Goal: Information Seeking & Learning: Learn about a topic

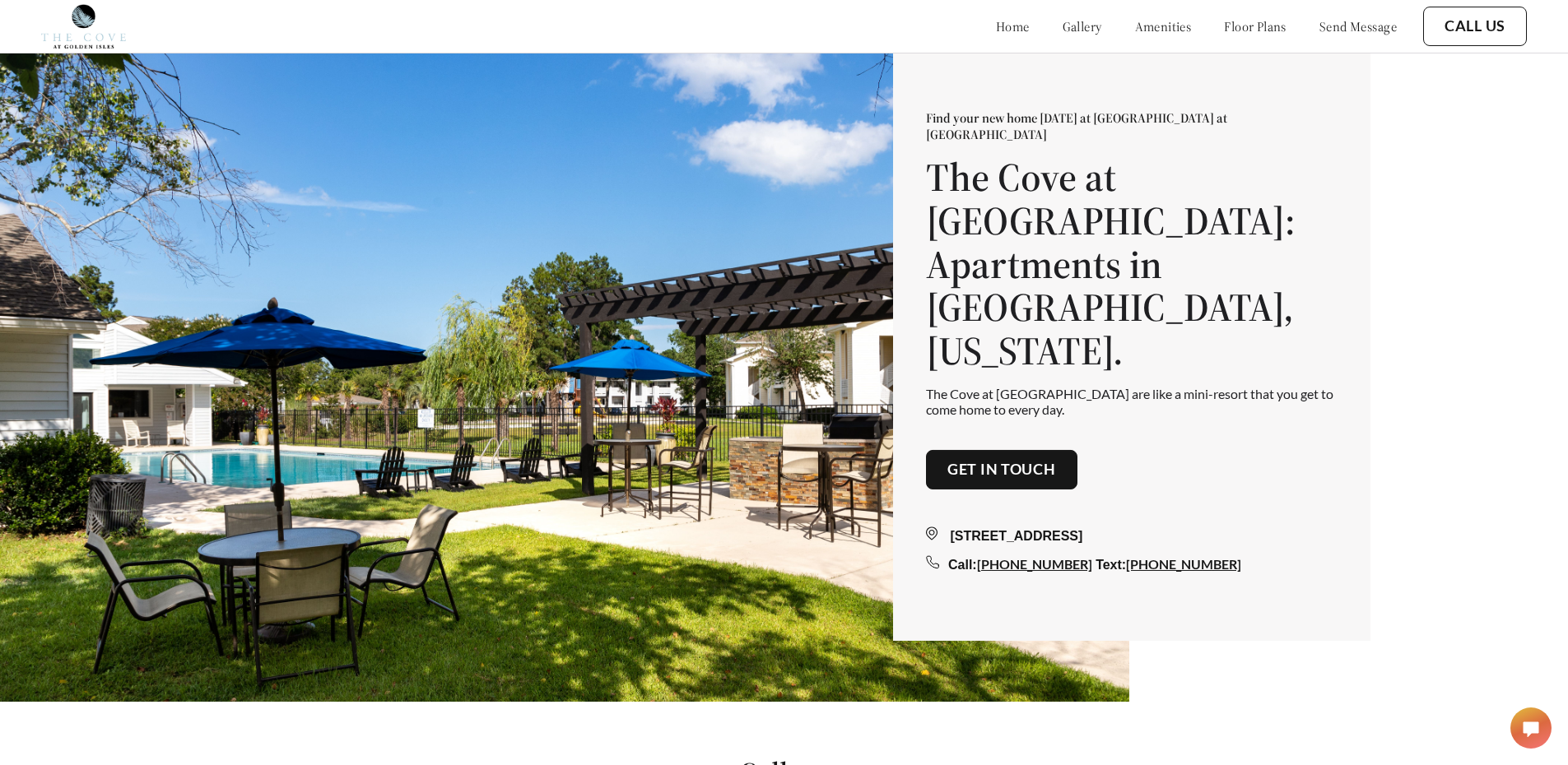
scroll to position [82, 0]
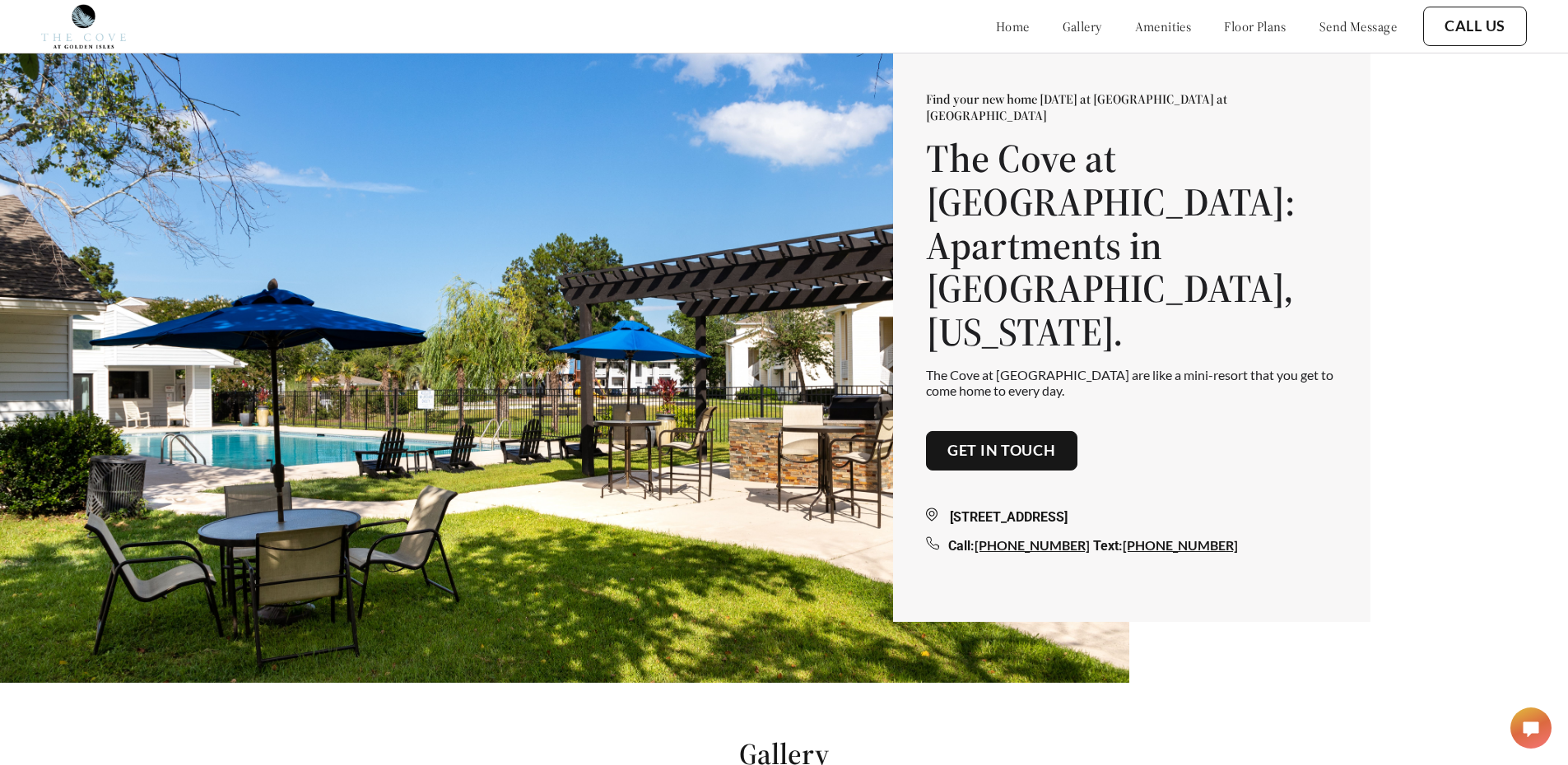
click at [1269, 34] on link "floor plans" at bounding box center [1255, 26] width 62 height 17
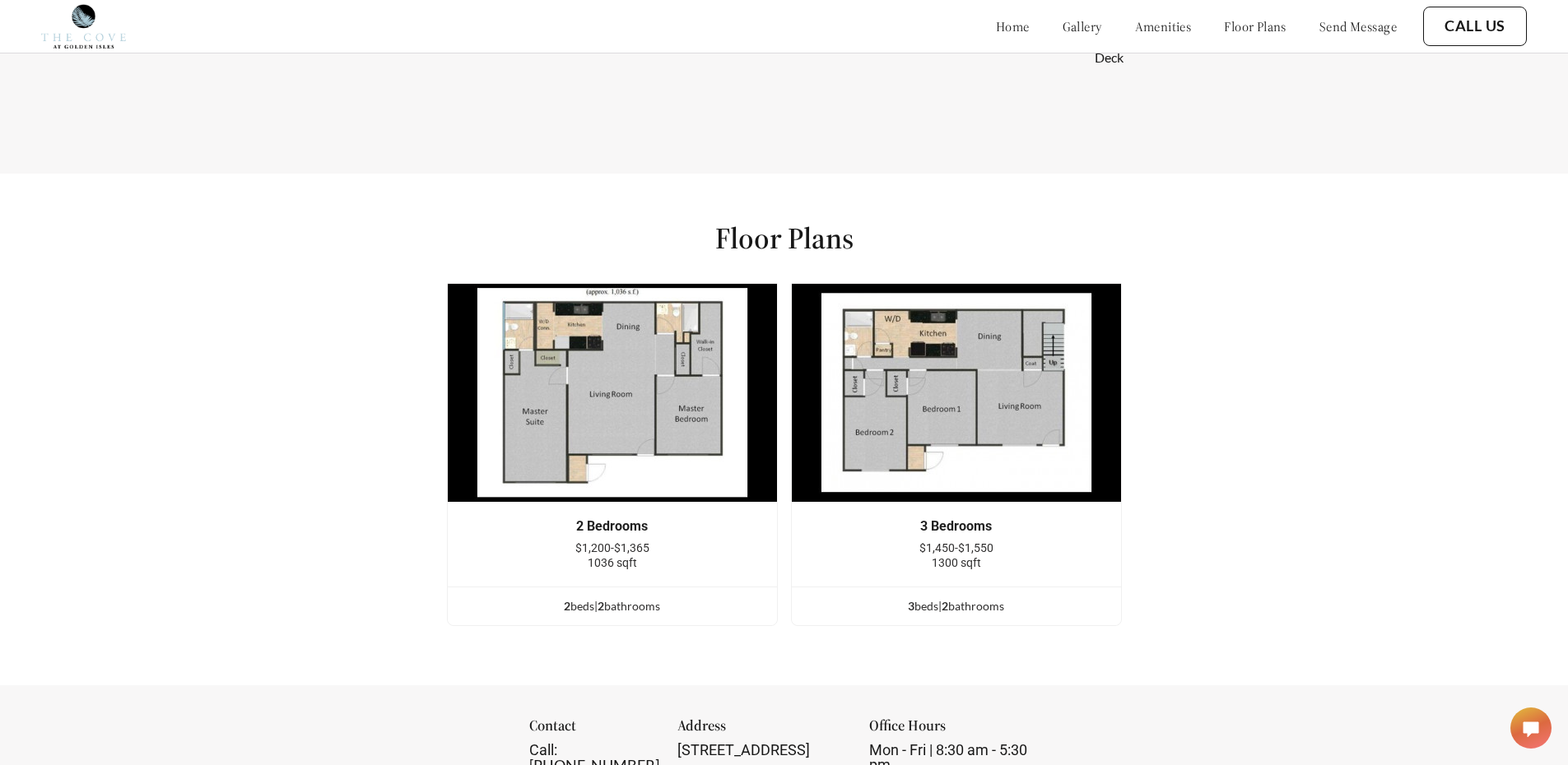
scroll to position [2058, 0]
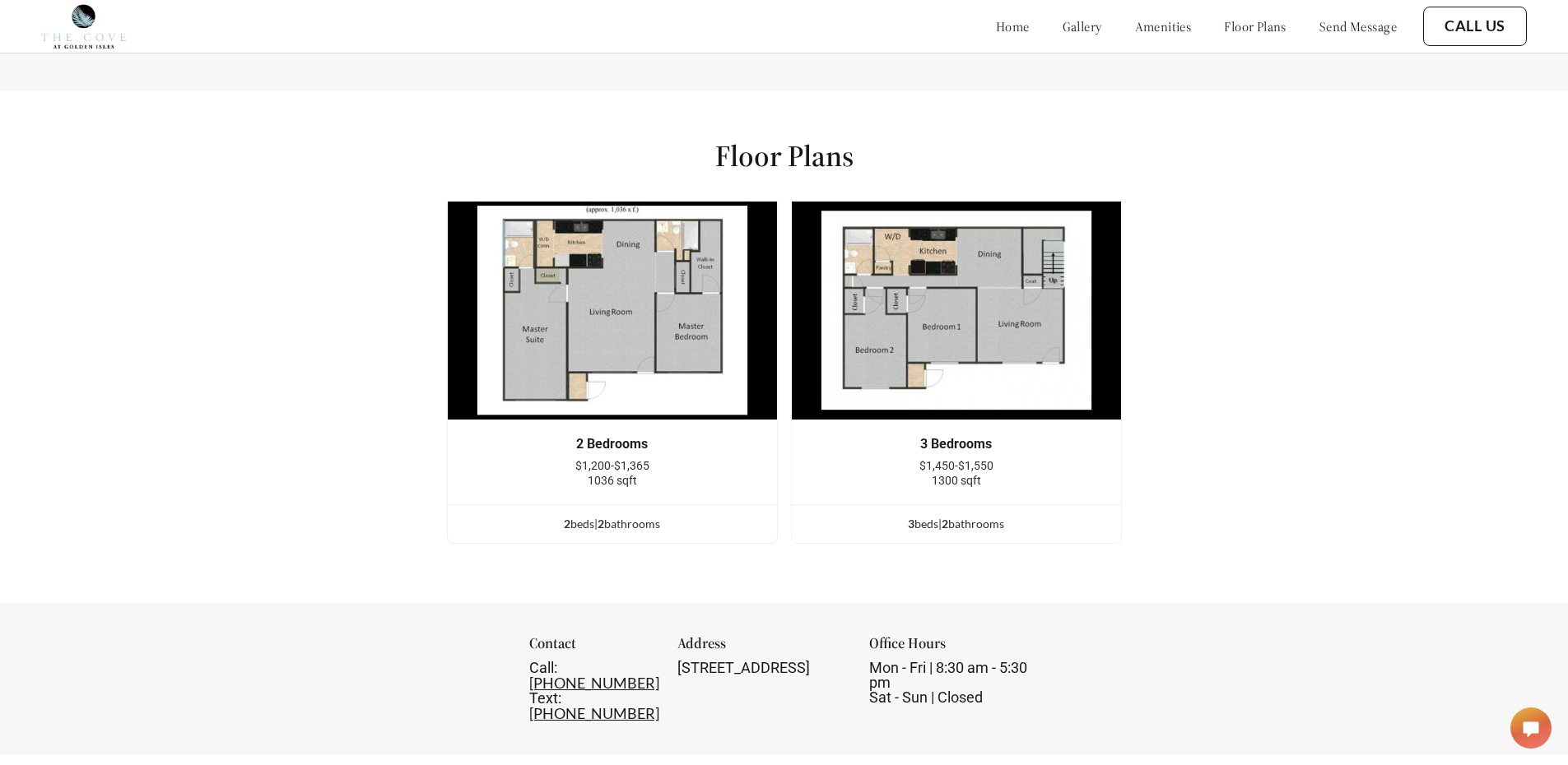
click at [566, 390] on img at bounding box center [613, 310] width 331 height 220
click at [649, 534] on div "2 bed s | 2 bathroom s" at bounding box center [613, 524] width 330 height 18
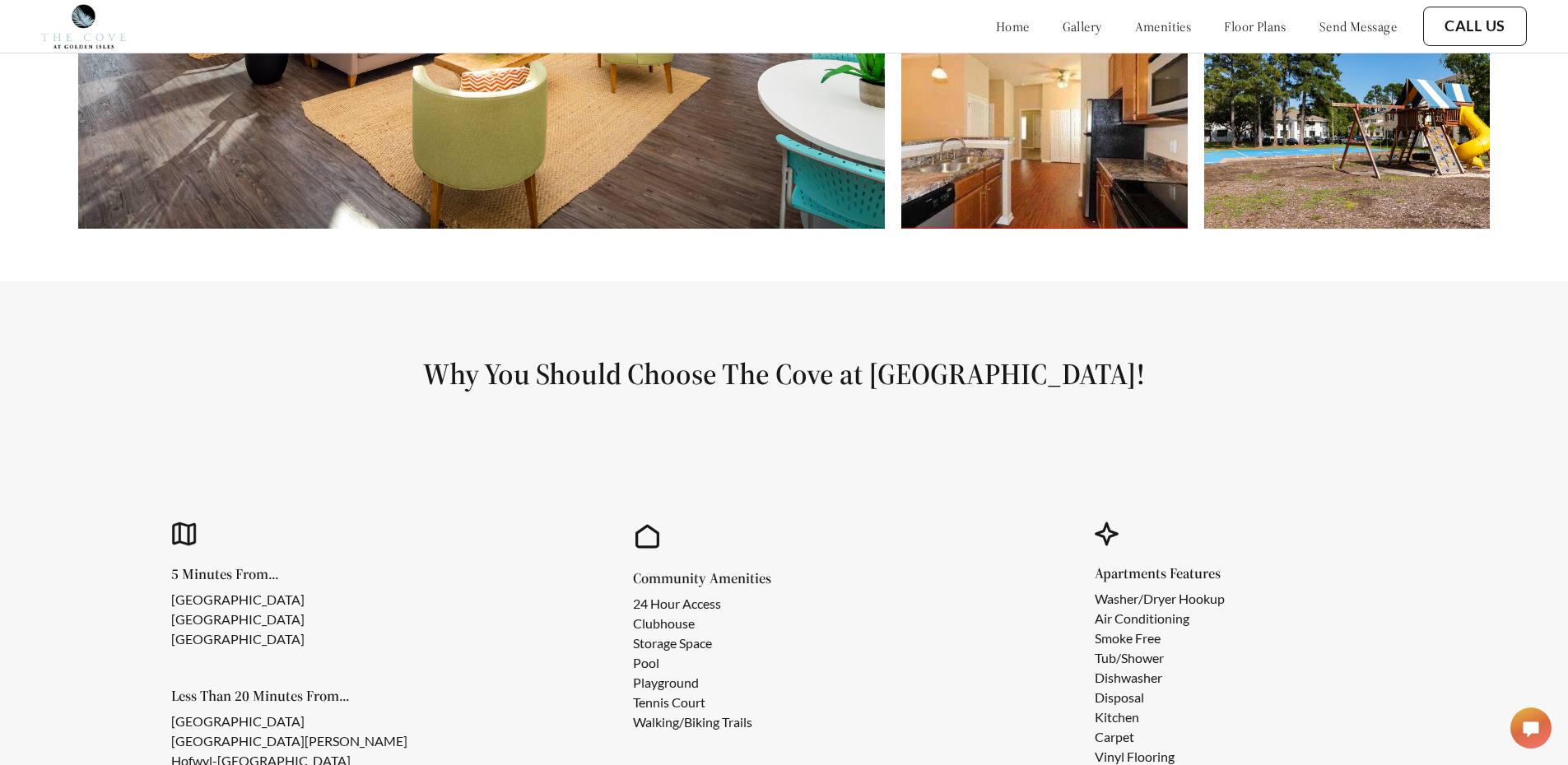
scroll to position [1152, 0]
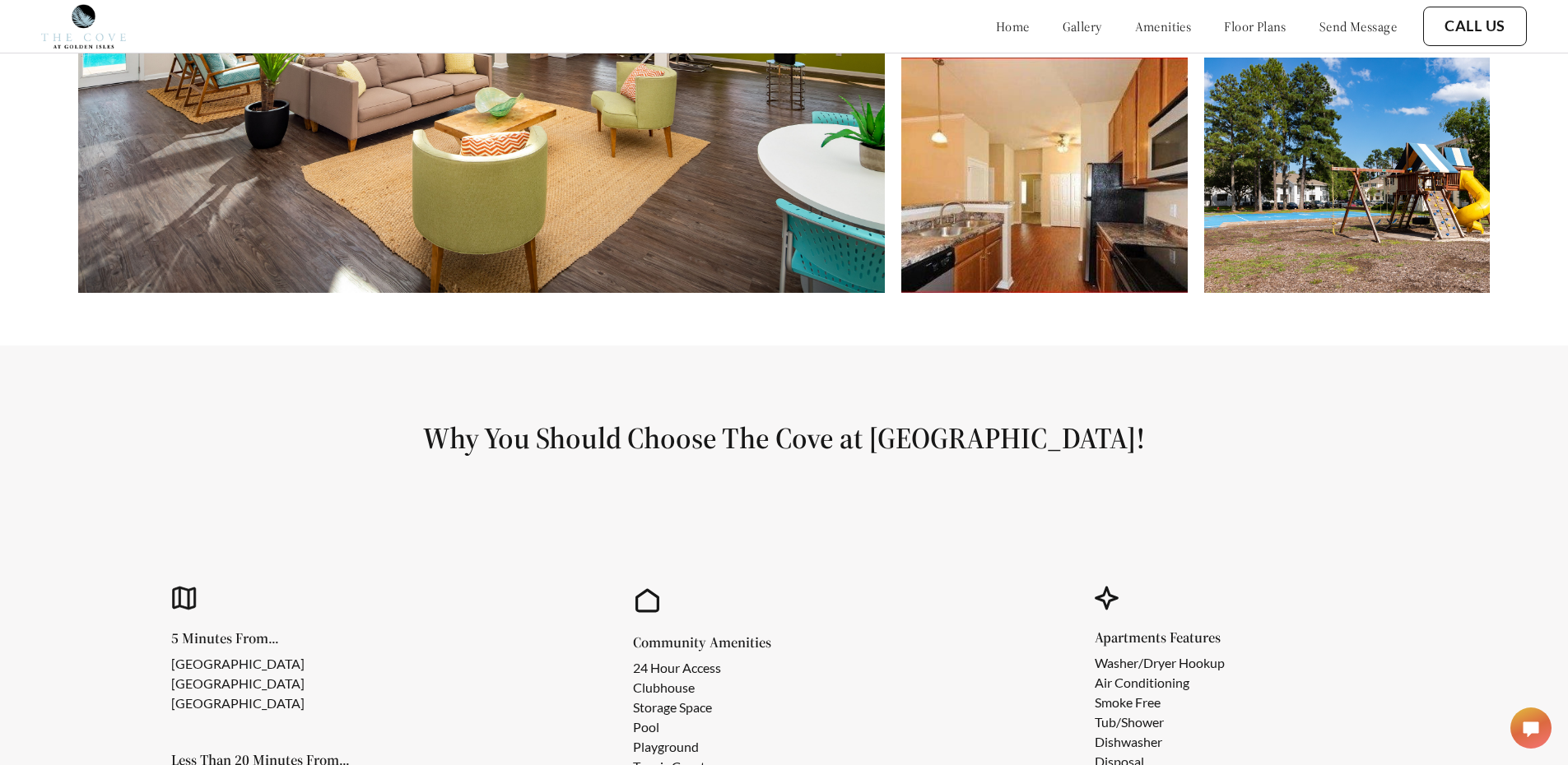
click at [1062, 24] on link "gallery" at bounding box center [1082, 26] width 39 height 17
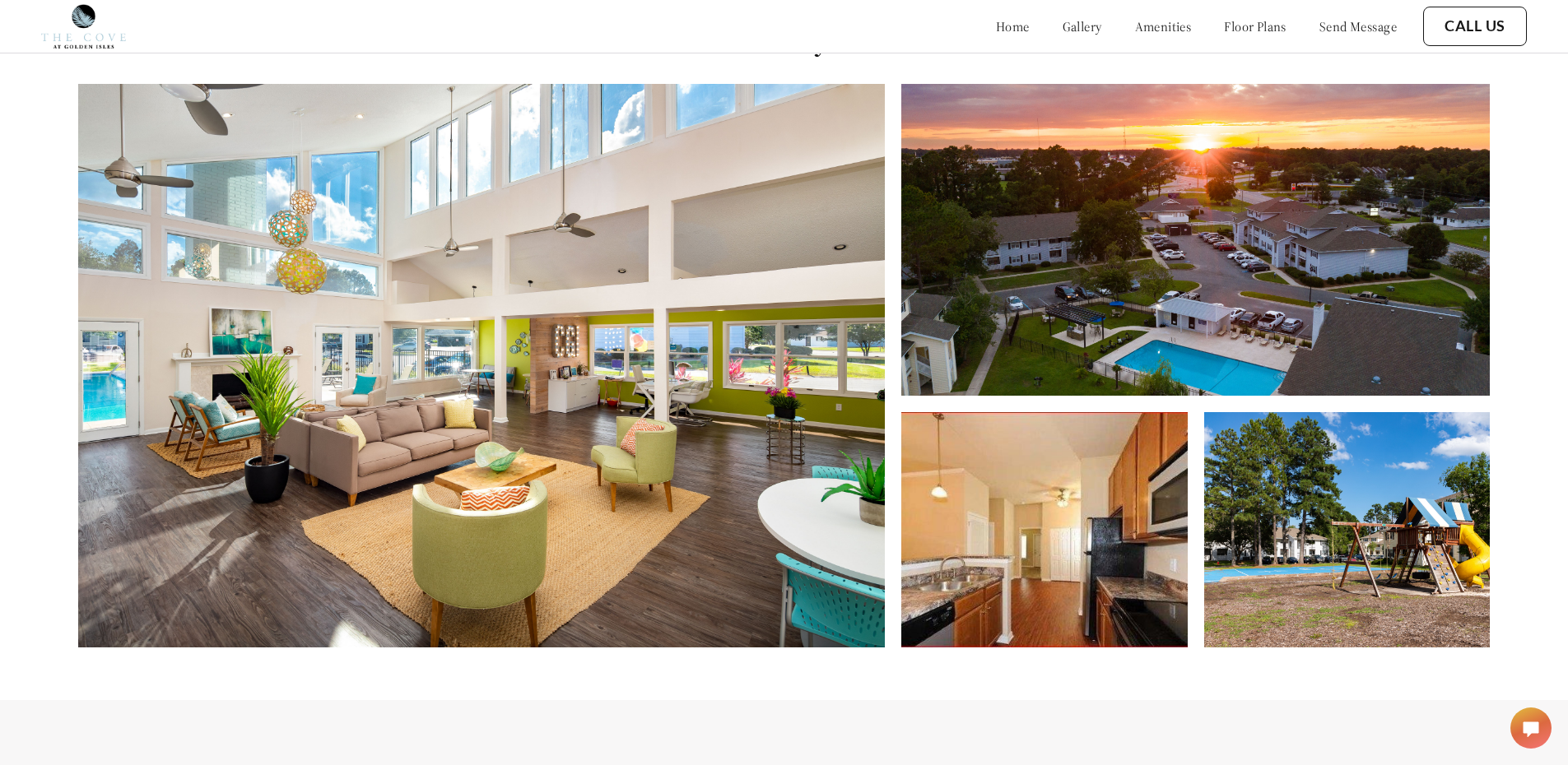
scroll to position [778, 0]
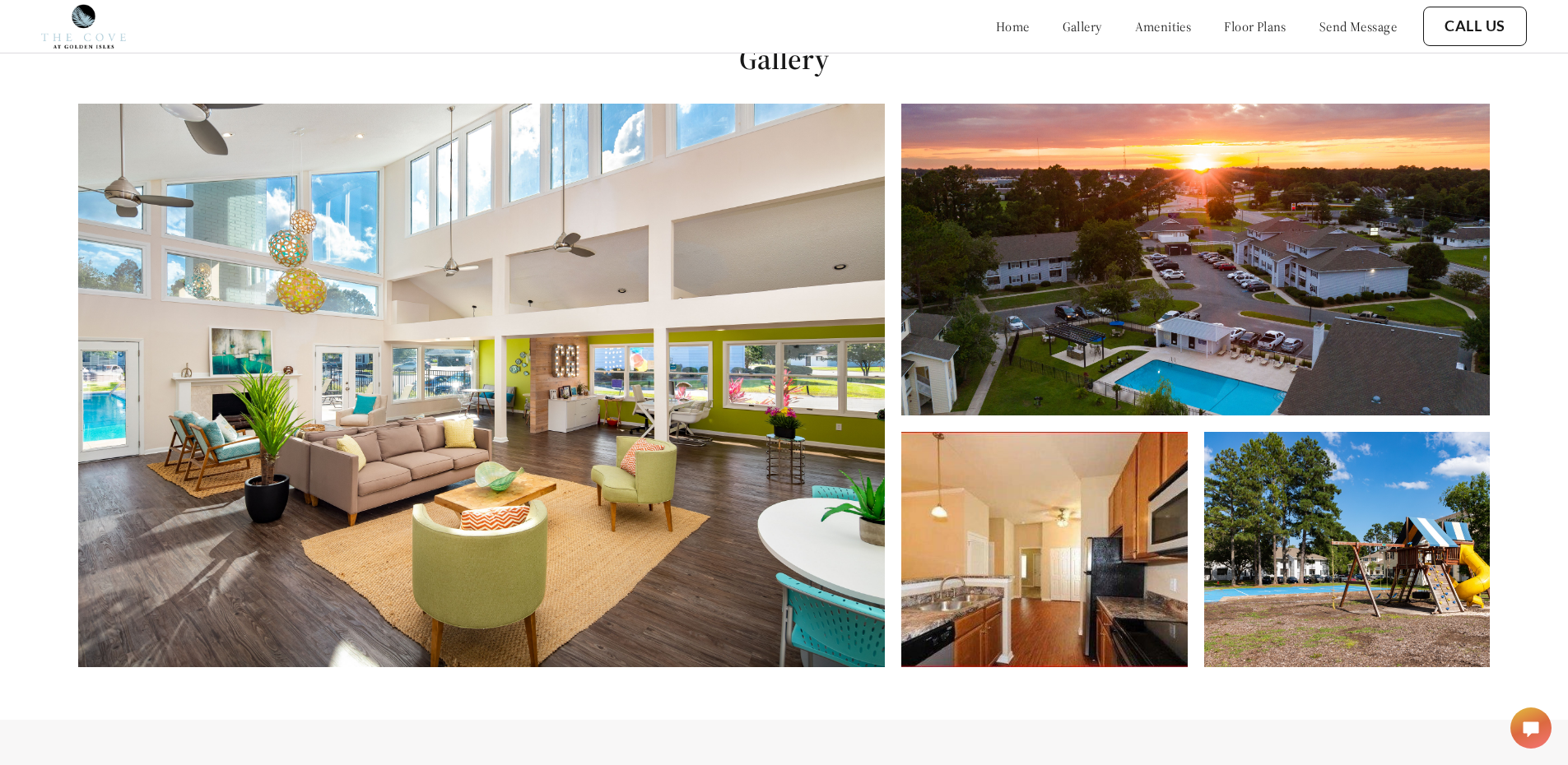
click at [662, 343] on img at bounding box center [481, 385] width 806 height 563
click at [1246, 315] on img at bounding box center [1195, 259] width 588 height 312
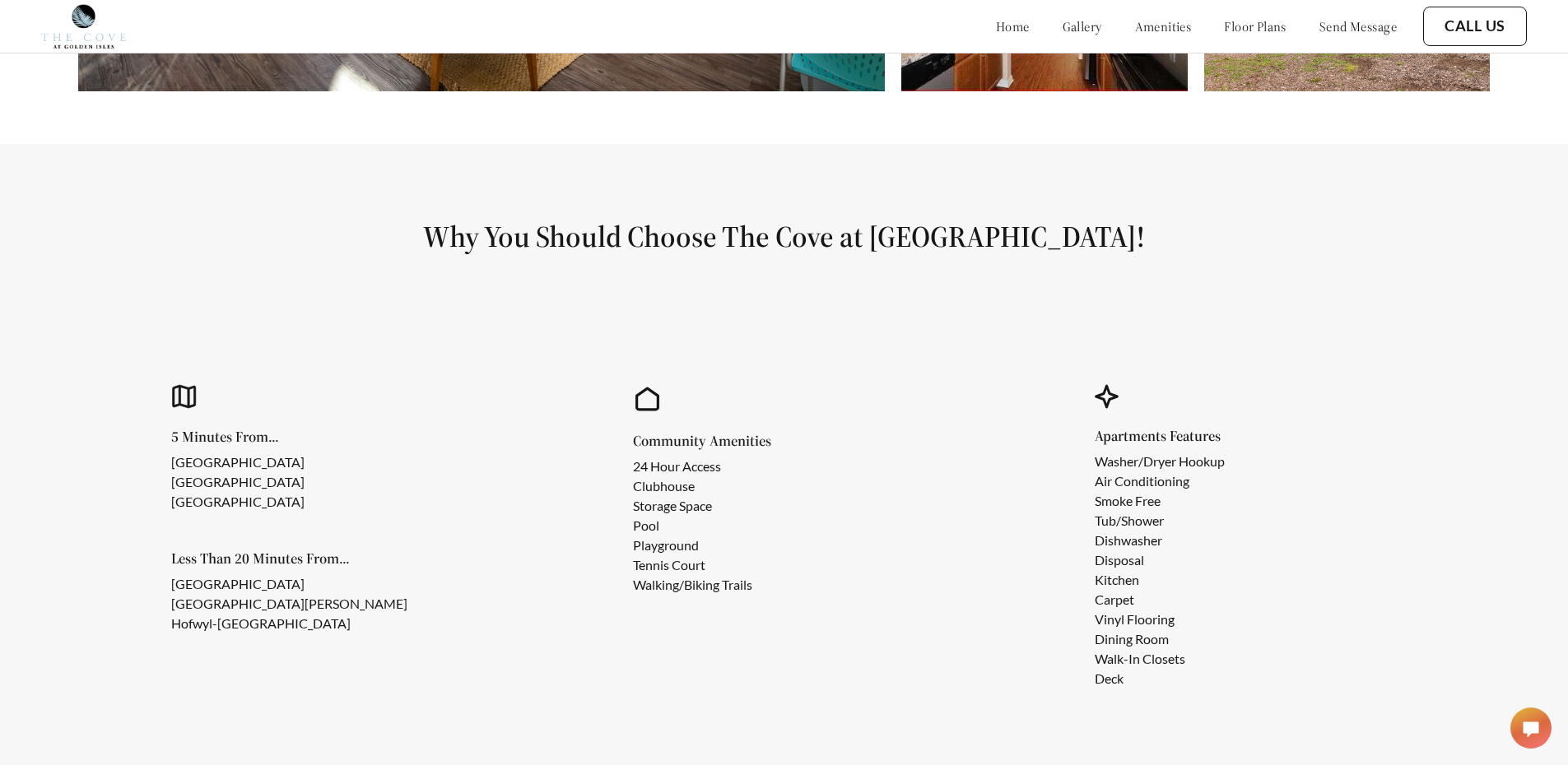
click at [1062, 20] on link "gallery" at bounding box center [1082, 26] width 39 height 17
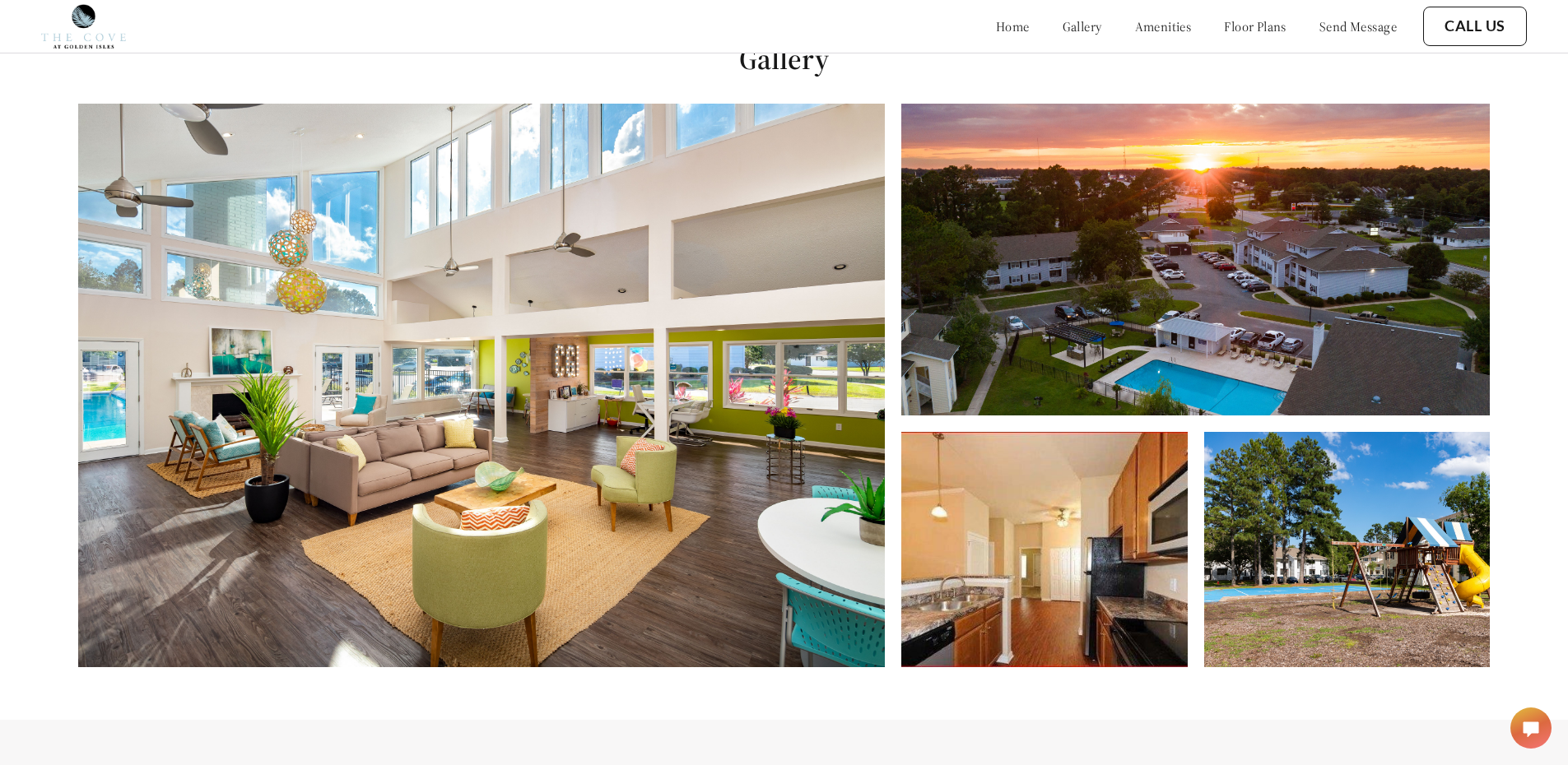
click at [1062, 25] on link "gallery" at bounding box center [1082, 26] width 39 height 17
click at [741, 309] on img at bounding box center [481, 385] width 806 height 563
click at [836, 375] on img at bounding box center [481, 385] width 806 height 563
click at [837, 371] on img at bounding box center [481, 385] width 806 height 563
click at [839, 369] on img at bounding box center [481, 385] width 806 height 563
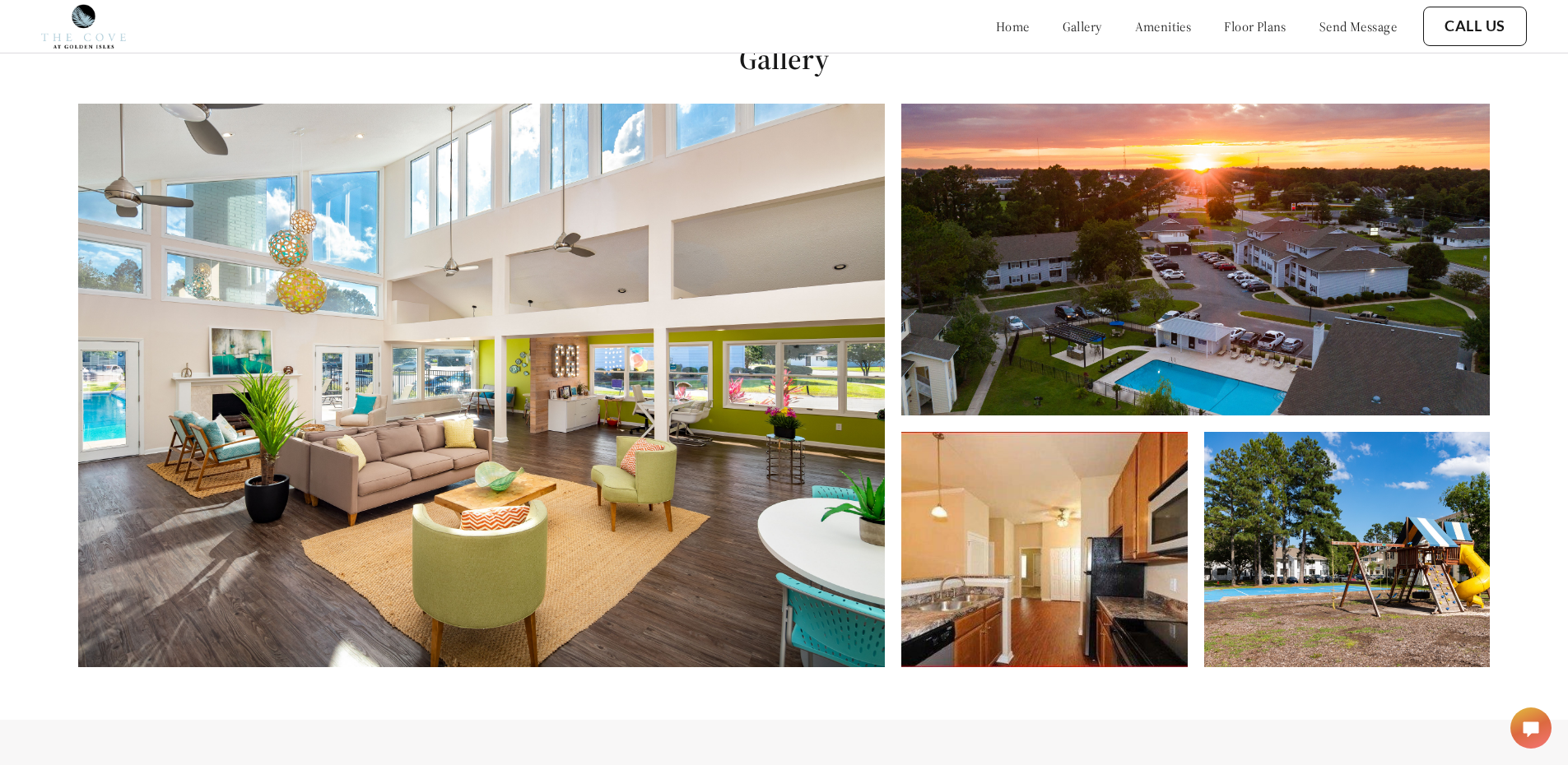
click at [839, 369] on img at bounding box center [481, 385] width 806 height 563
click at [1032, 331] on img at bounding box center [1195, 259] width 588 height 312
click at [1051, 521] on img at bounding box center [1044, 549] width 286 height 236
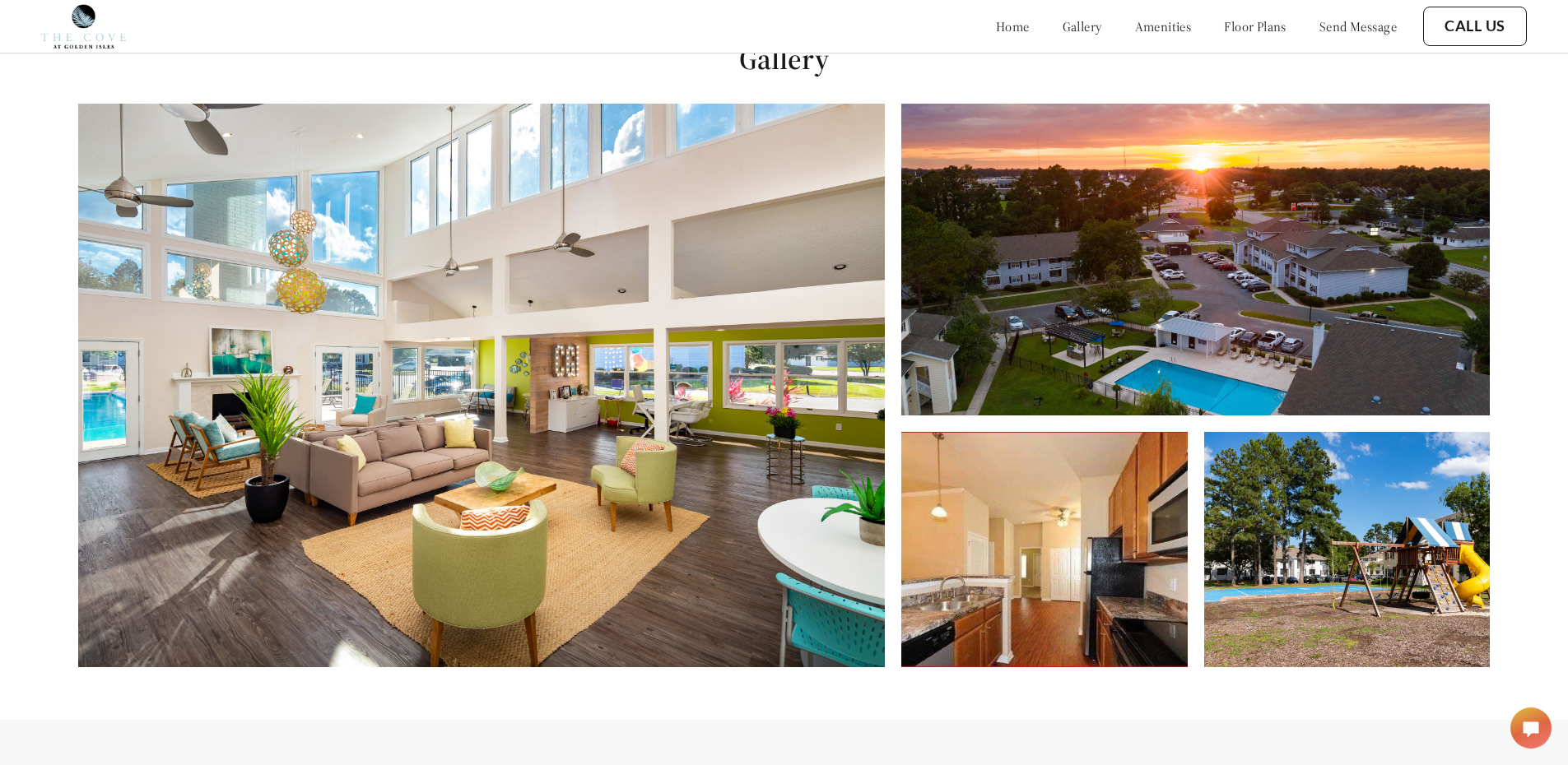
click at [1051, 521] on img at bounding box center [1044, 549] width 286 height 236
click at [1360, 537] on img at bounding box center [1347, 549] width 286 height 236
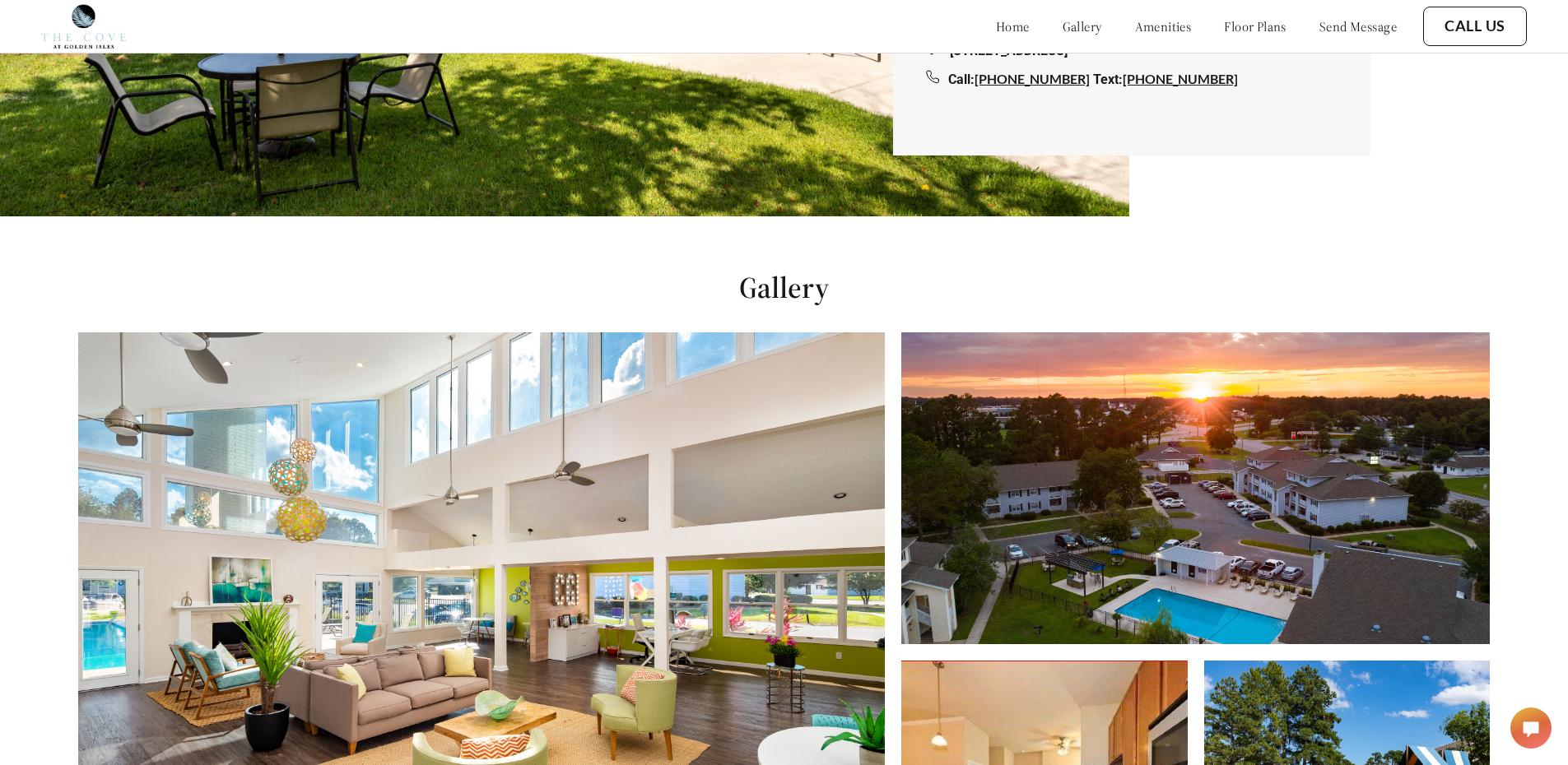
scroll to position [284, 0]
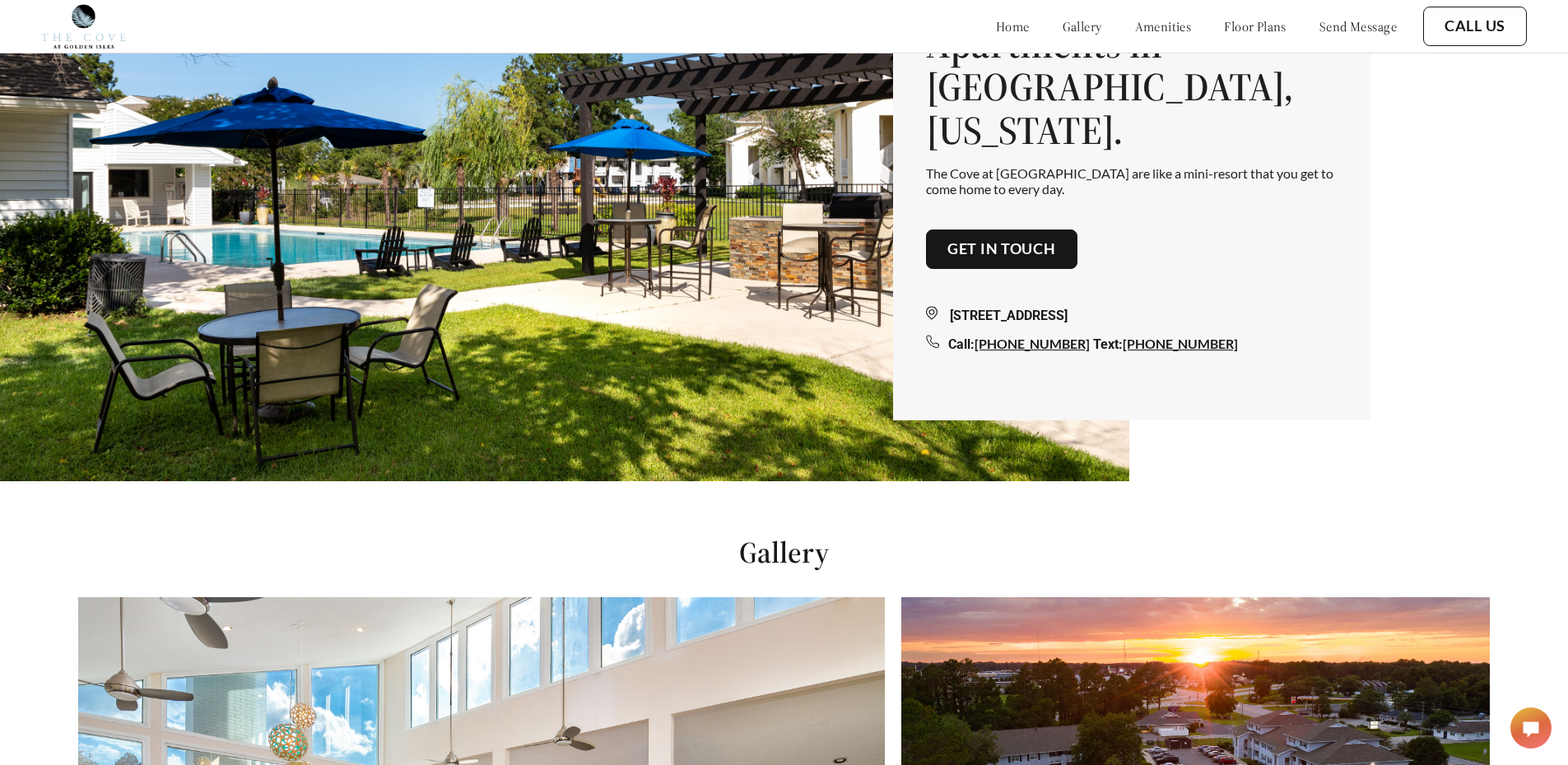
click at [1261, 26] on link "floor plans" at bounding box center [1255, 26] width 62 height 17
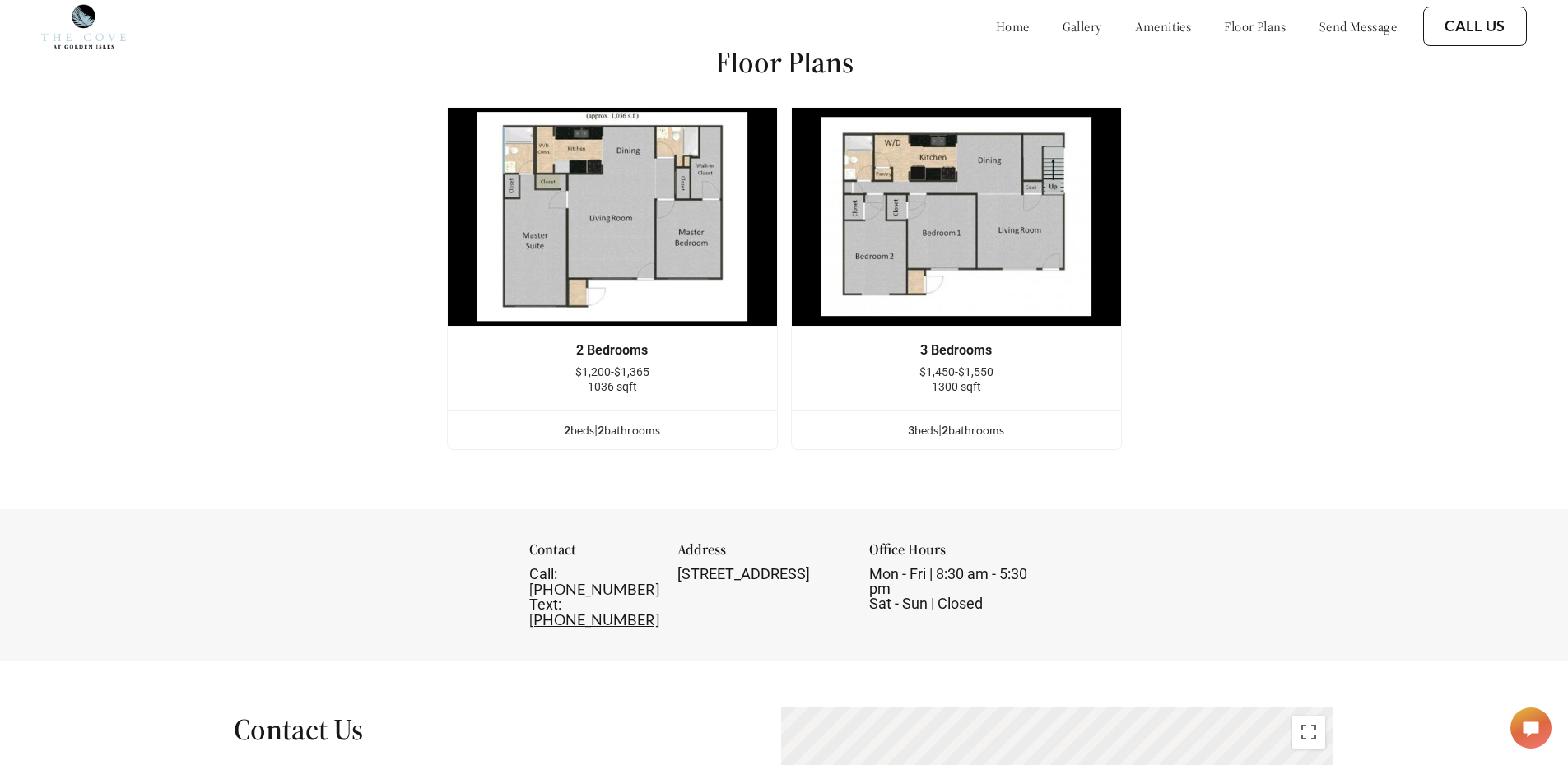
scroll to position [2161, 0]
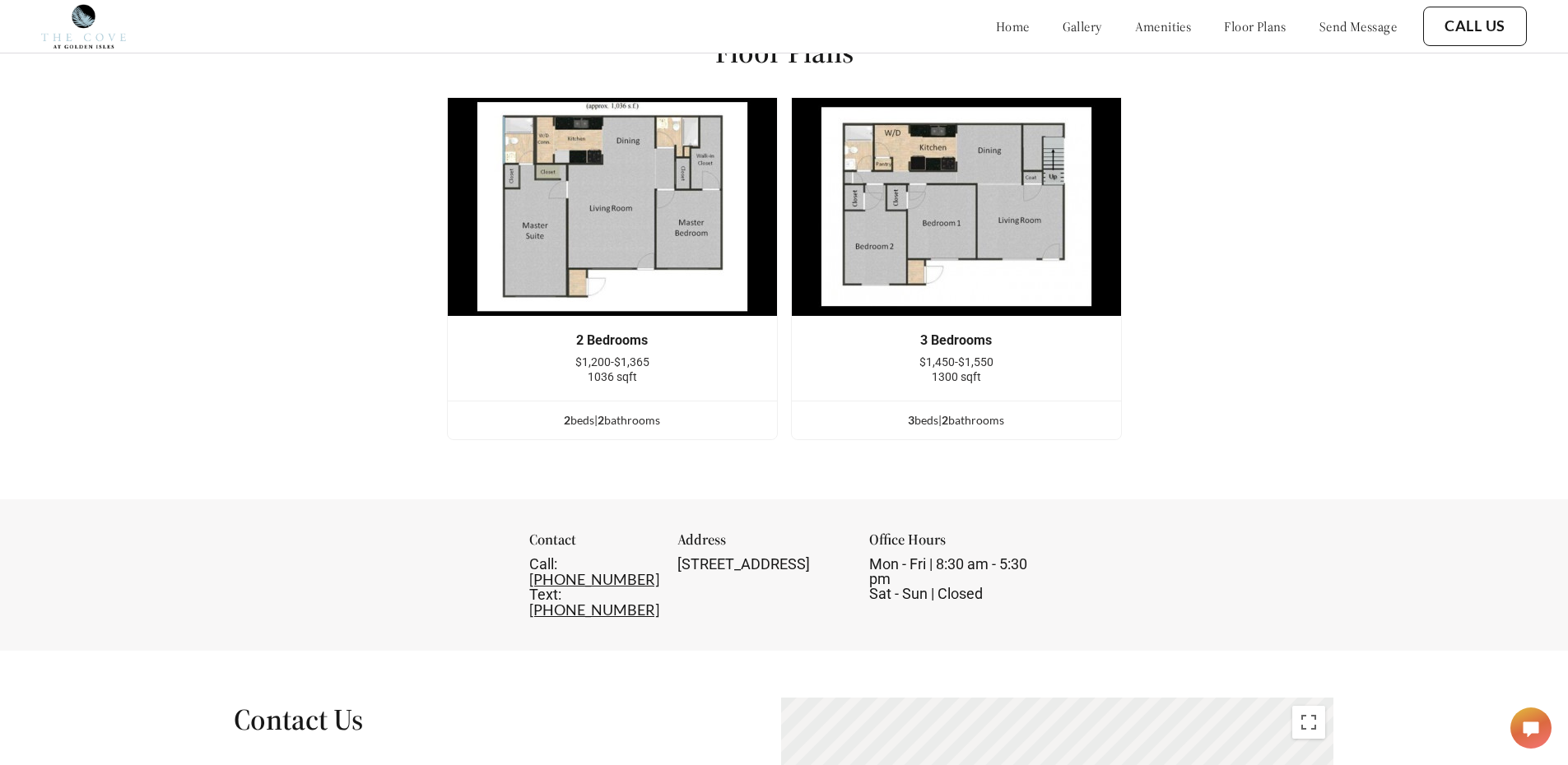
click at [706, 207] on img at bounding box center [613, 207] width 331 height 220
click at [706, 205] on img at bounding box center [613, 207] width 331 height 220
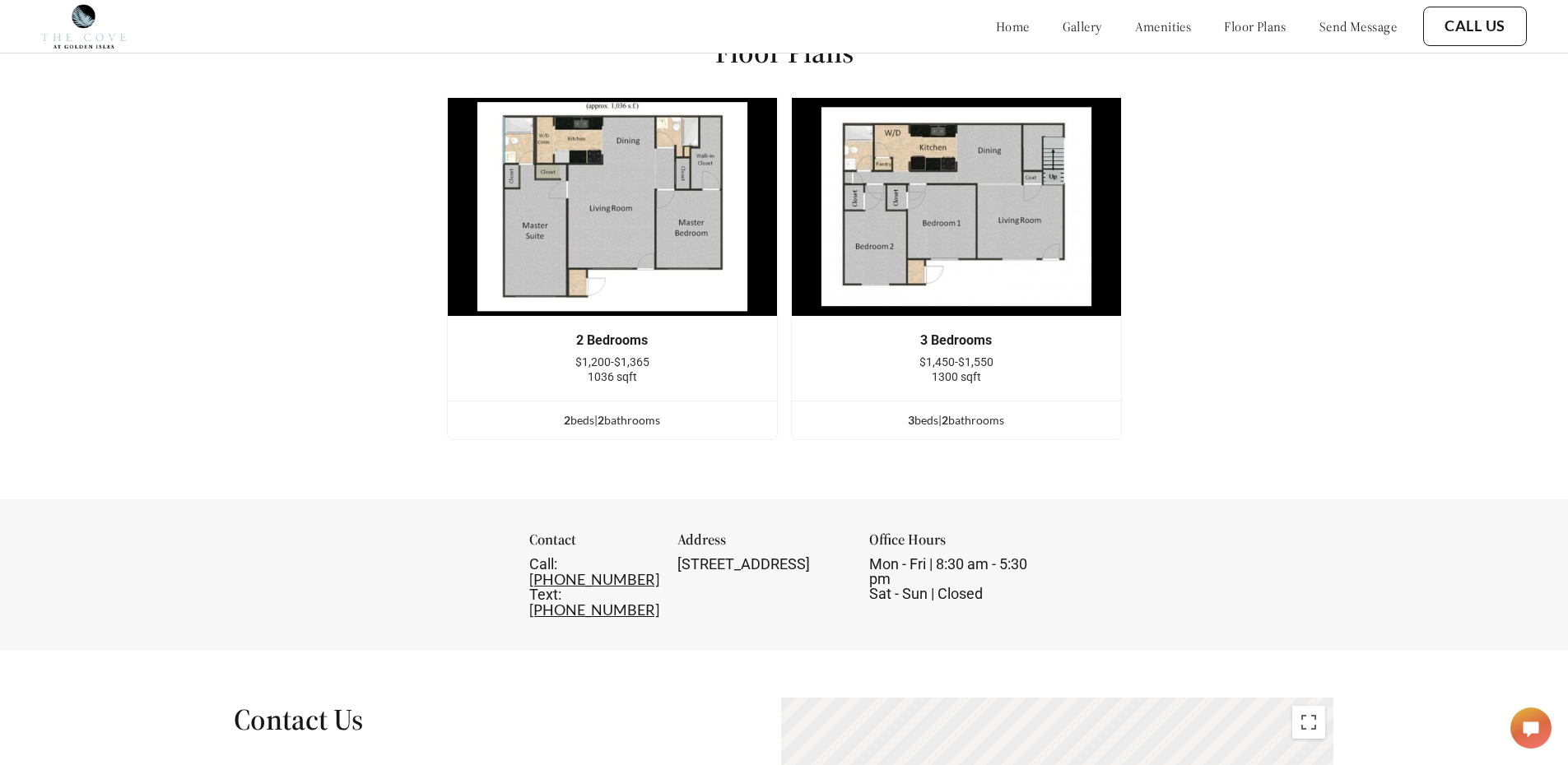
click at [706, 205] on img at bounding box center [613, 207] width 331 height 220
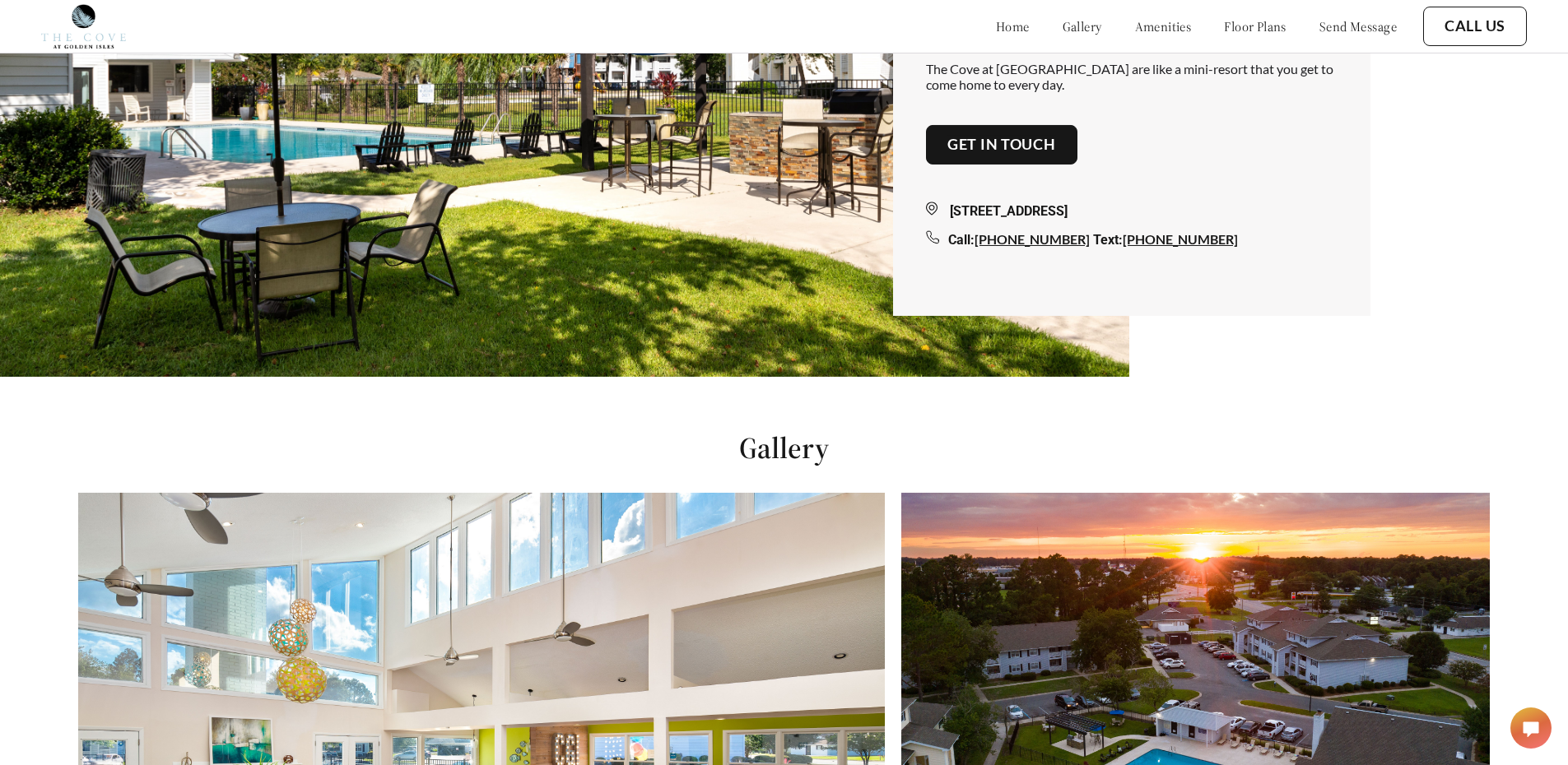
scroll to position [0, 0]
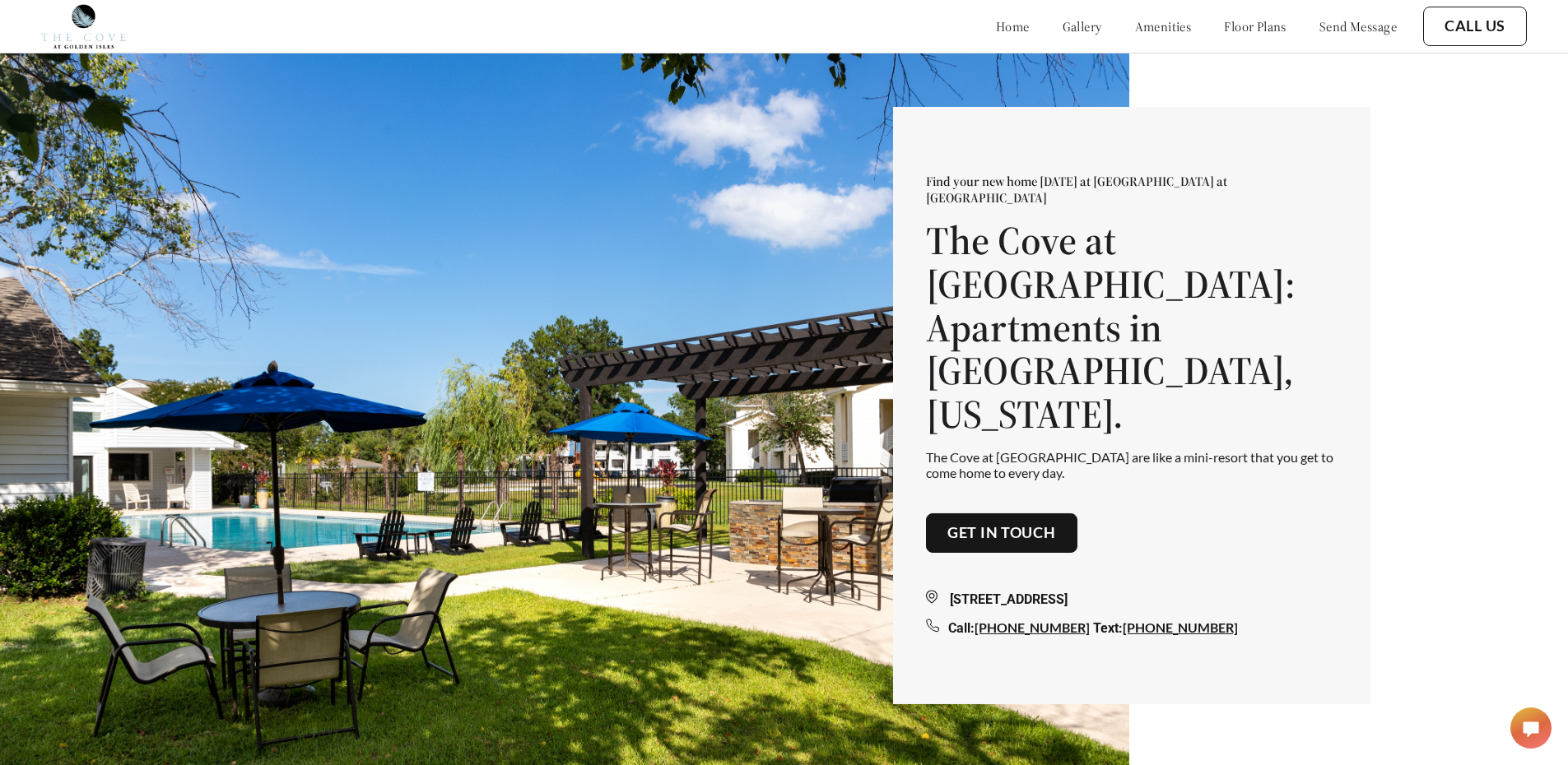
click at [688, 440] on img at bounding box center [564, 435] width 1130 height 765
click at [832, 430] on img at bounding box center [564, 435] width 1130 height 765
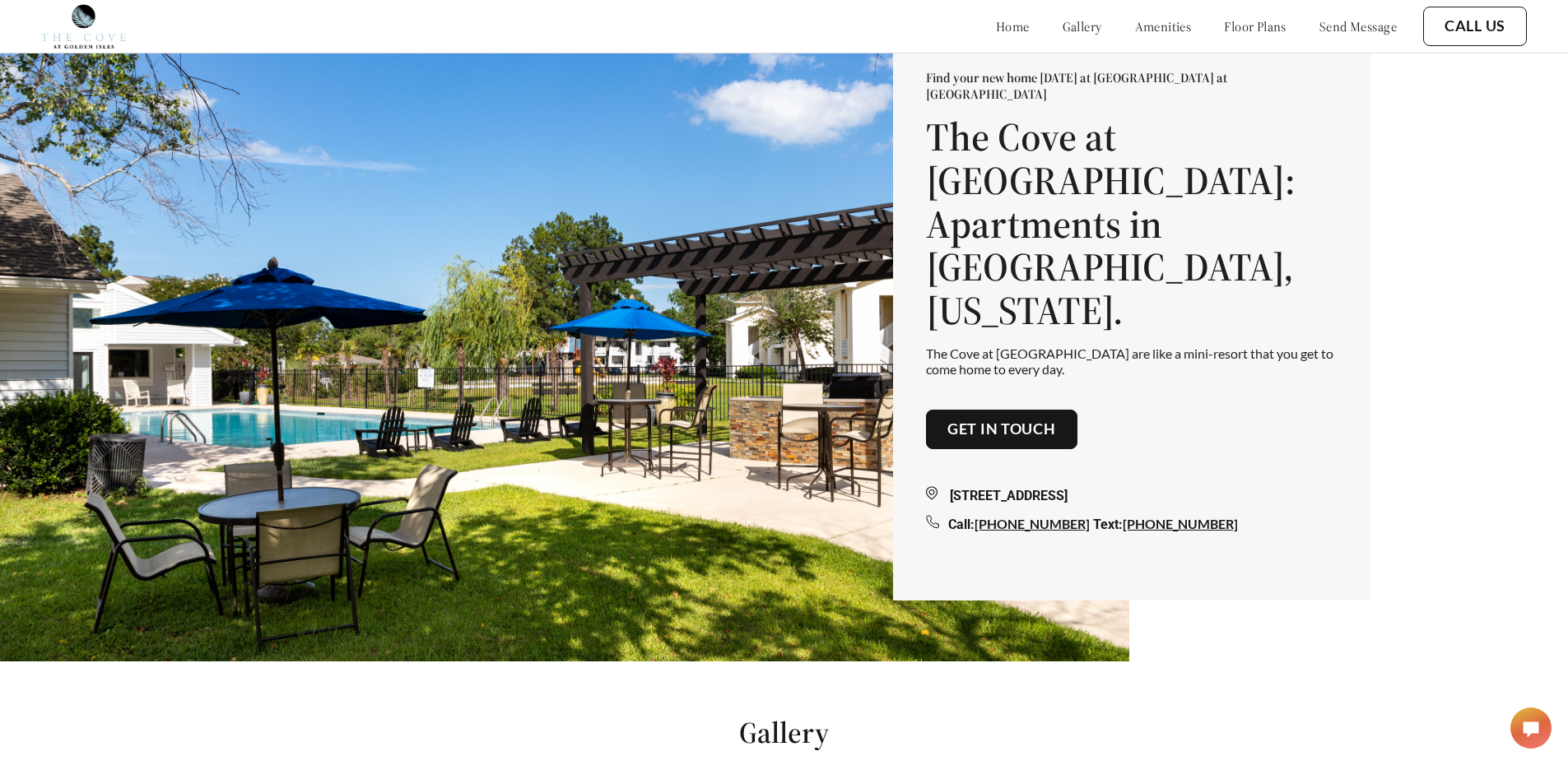
scroll to position [82, 0]
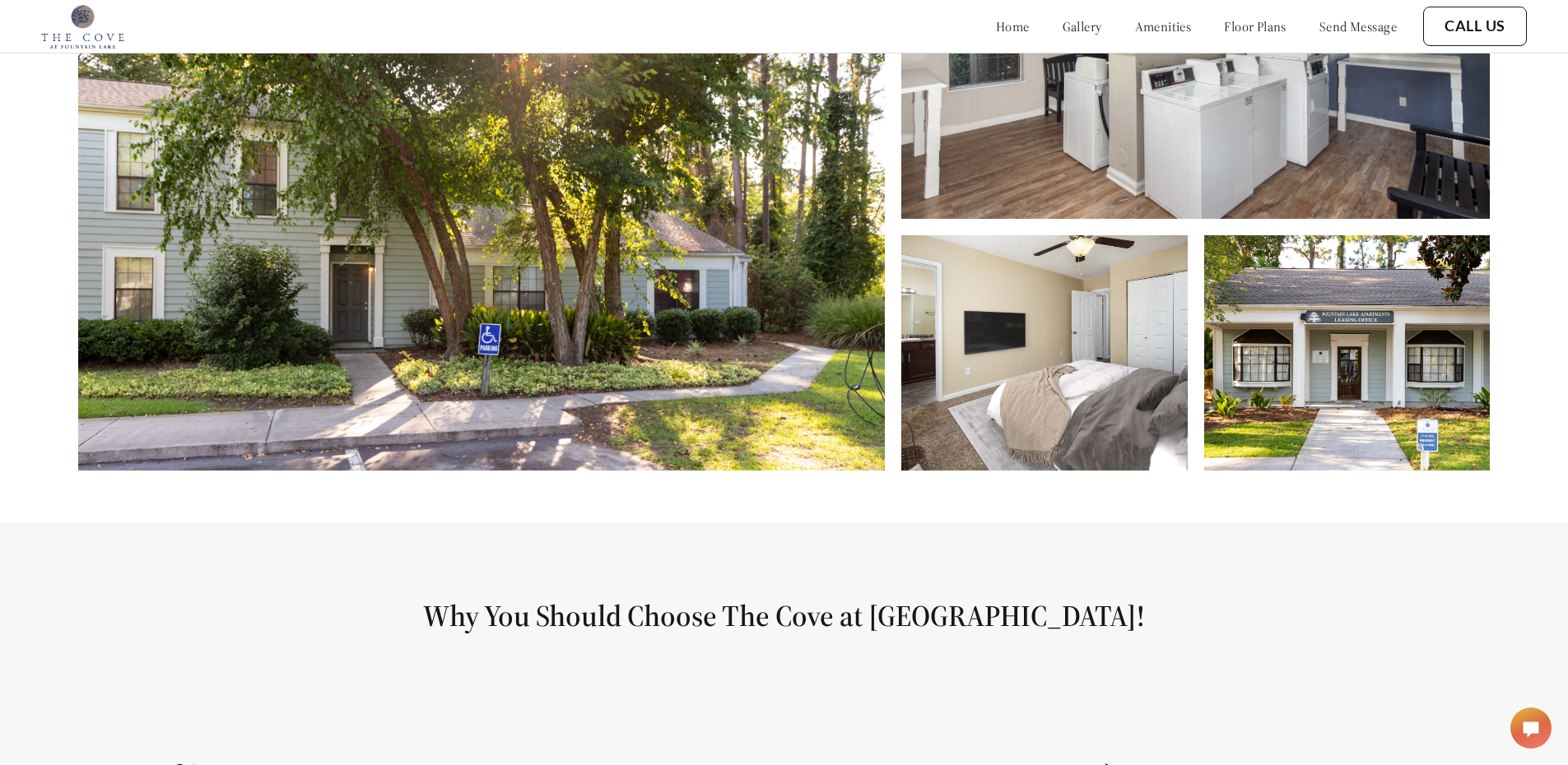
scroll to position [823, 0]
